Goal: Check status: Check status

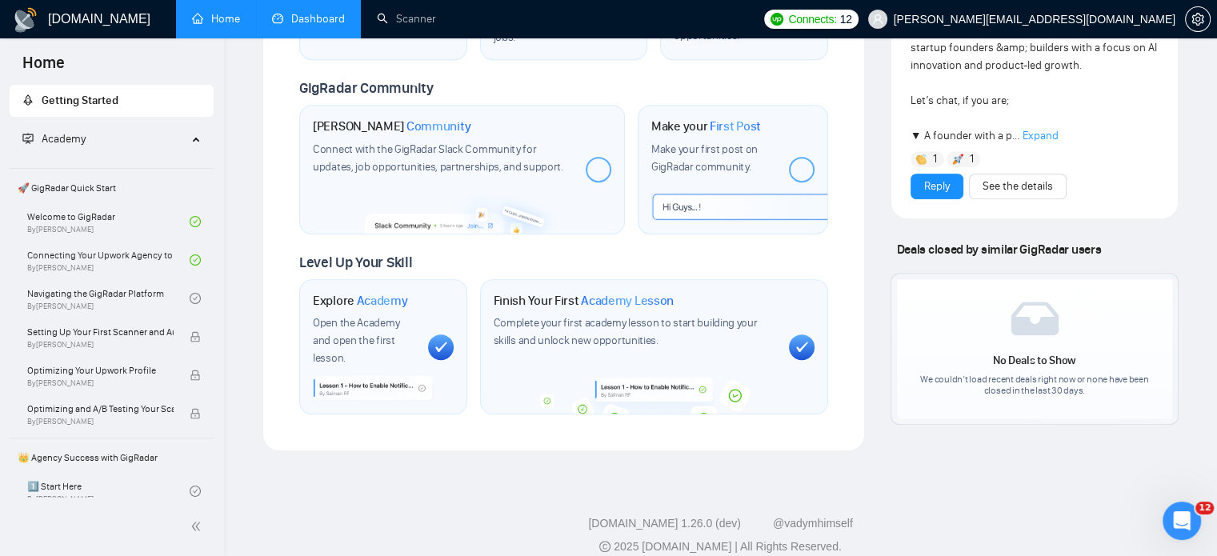
click at [307, 26] on link "Dashboard" at bounding box center [308, 19] width 73 height 14
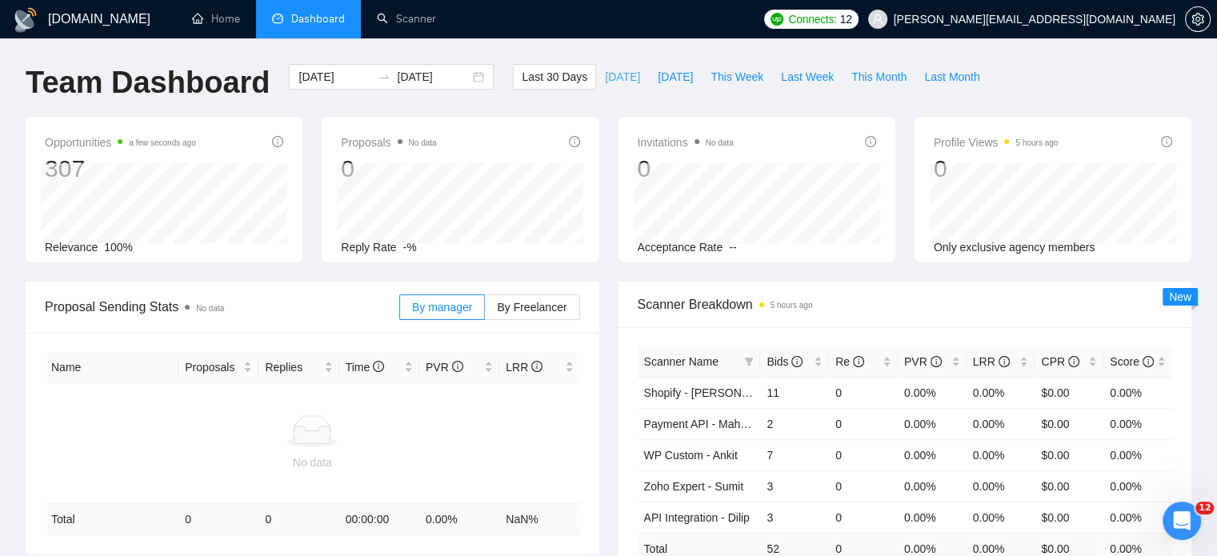
click at [605, 72] on span "[DATE]" at bounding box center [622, 77] width 35 height 18
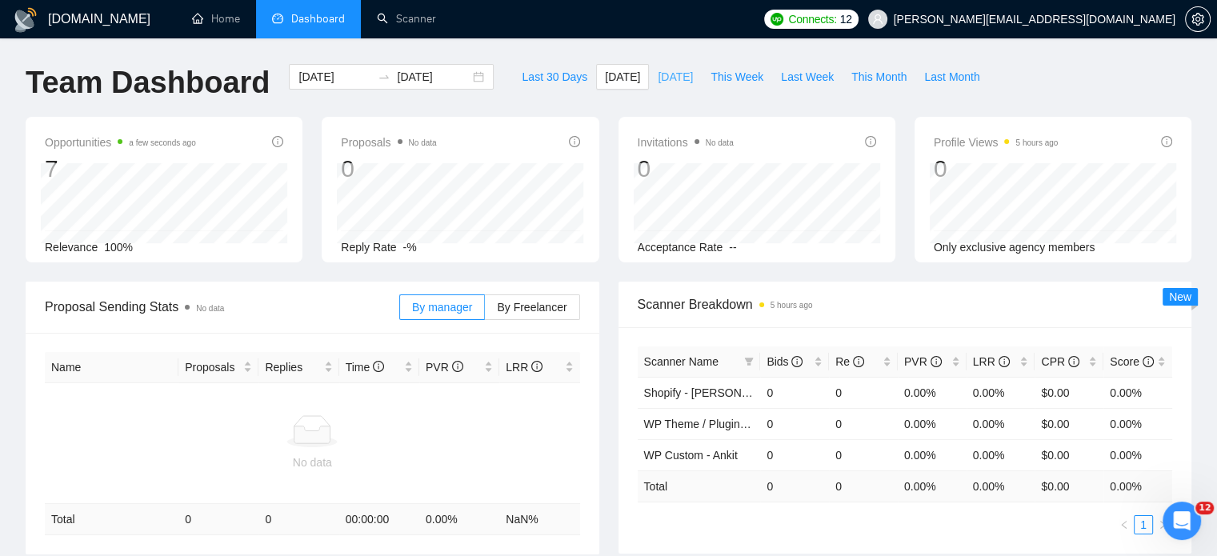
click at [658, 81] on span "[DATE]" at bounding box center [675, 77] width 35 height 18
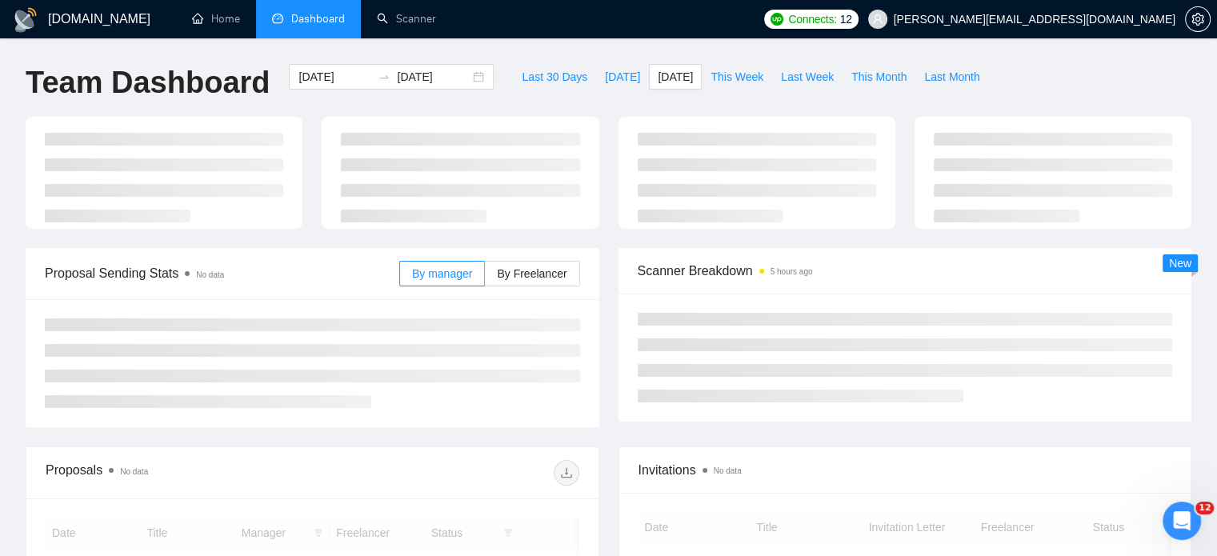
type input "[DATE]"
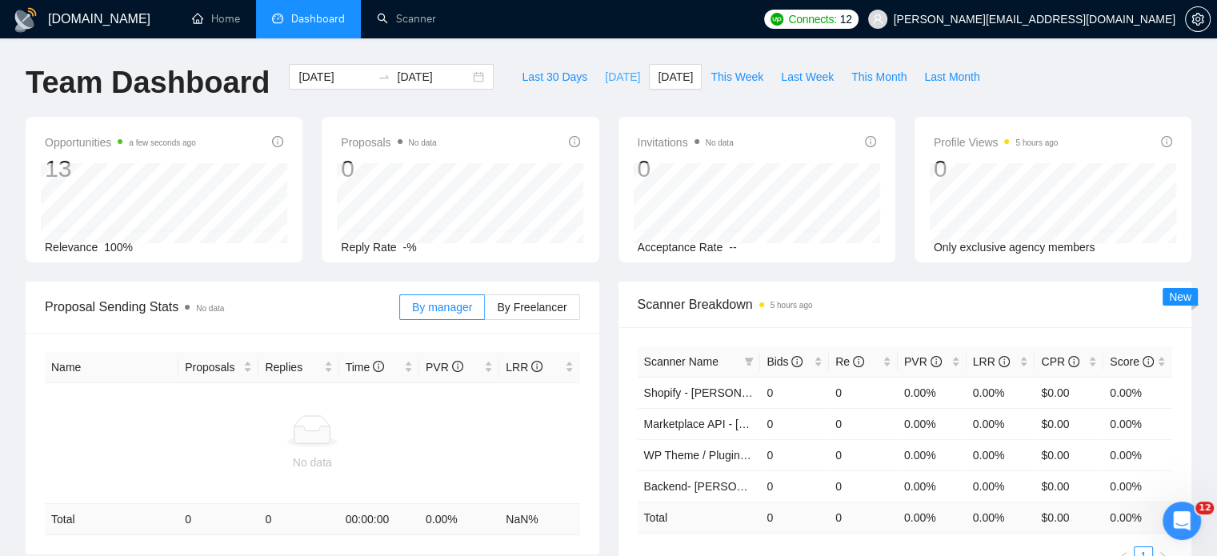
click at [605, 76] on span "[DATE]" at bounding box center [622, 77] width 35 height 18
type input "[DATE]"
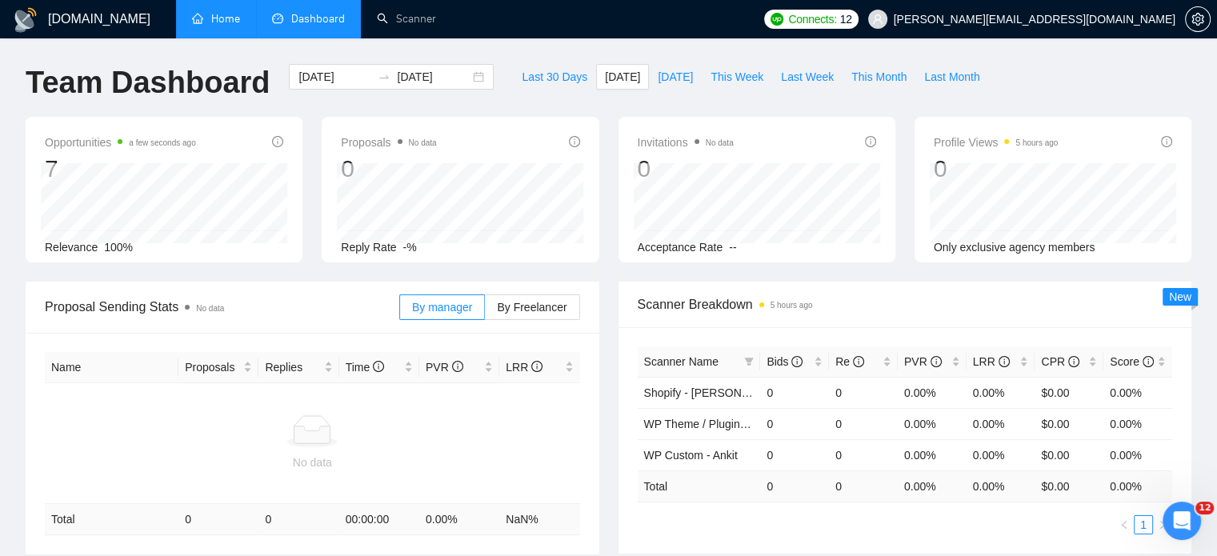
click at [223, 18] on link "Home" at bounding box center [216, 19] width 48 height 14
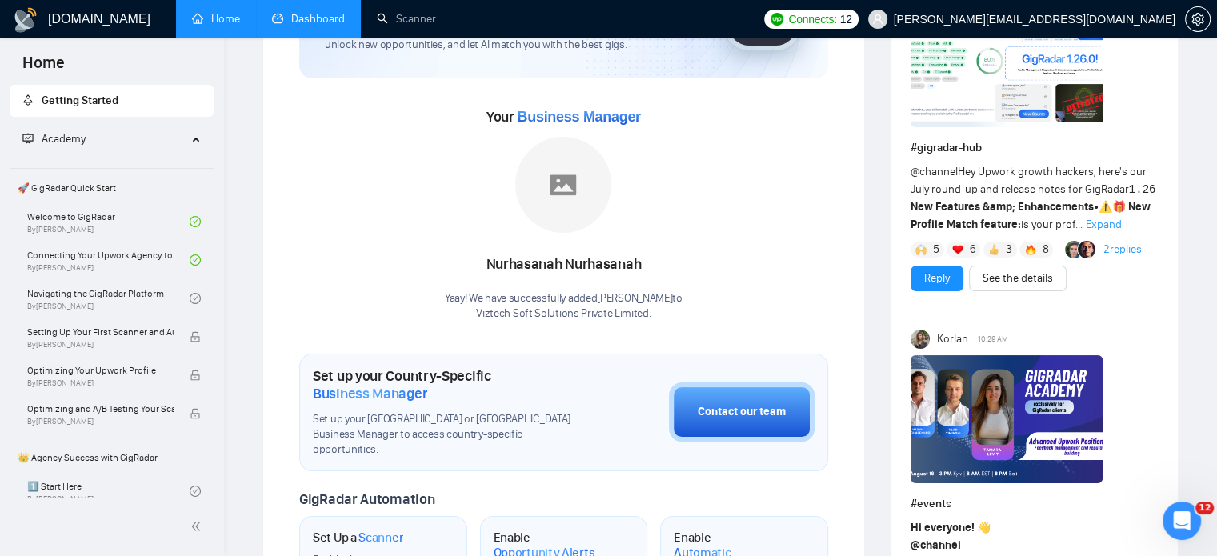
scroll to position [160, 0]
